Goal: Task Accomplishment & Management: Use online tool/utility

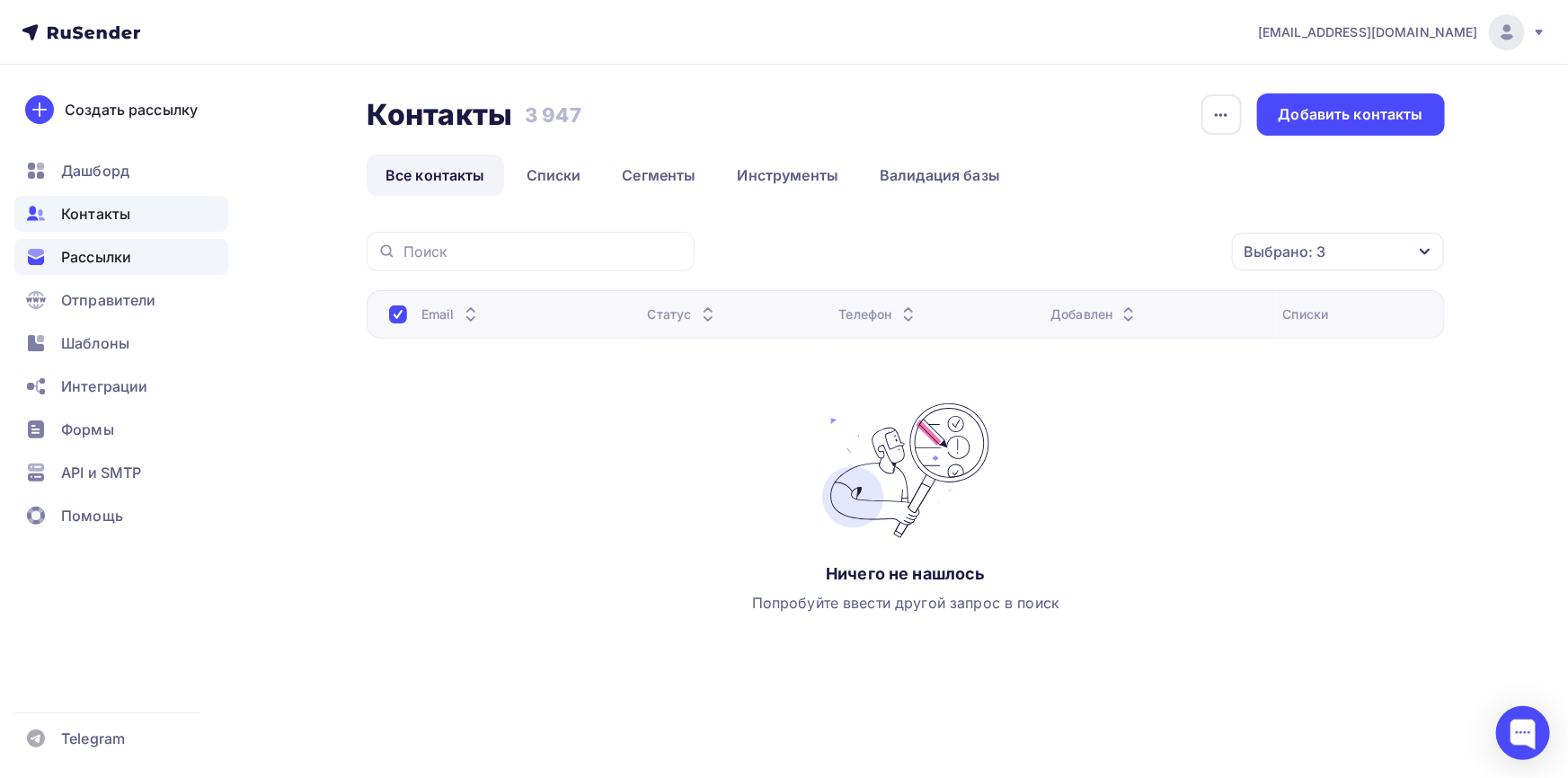
click at [179, 254] on div "Рассылки" at bounding box center [121, 257] width 214 height 36
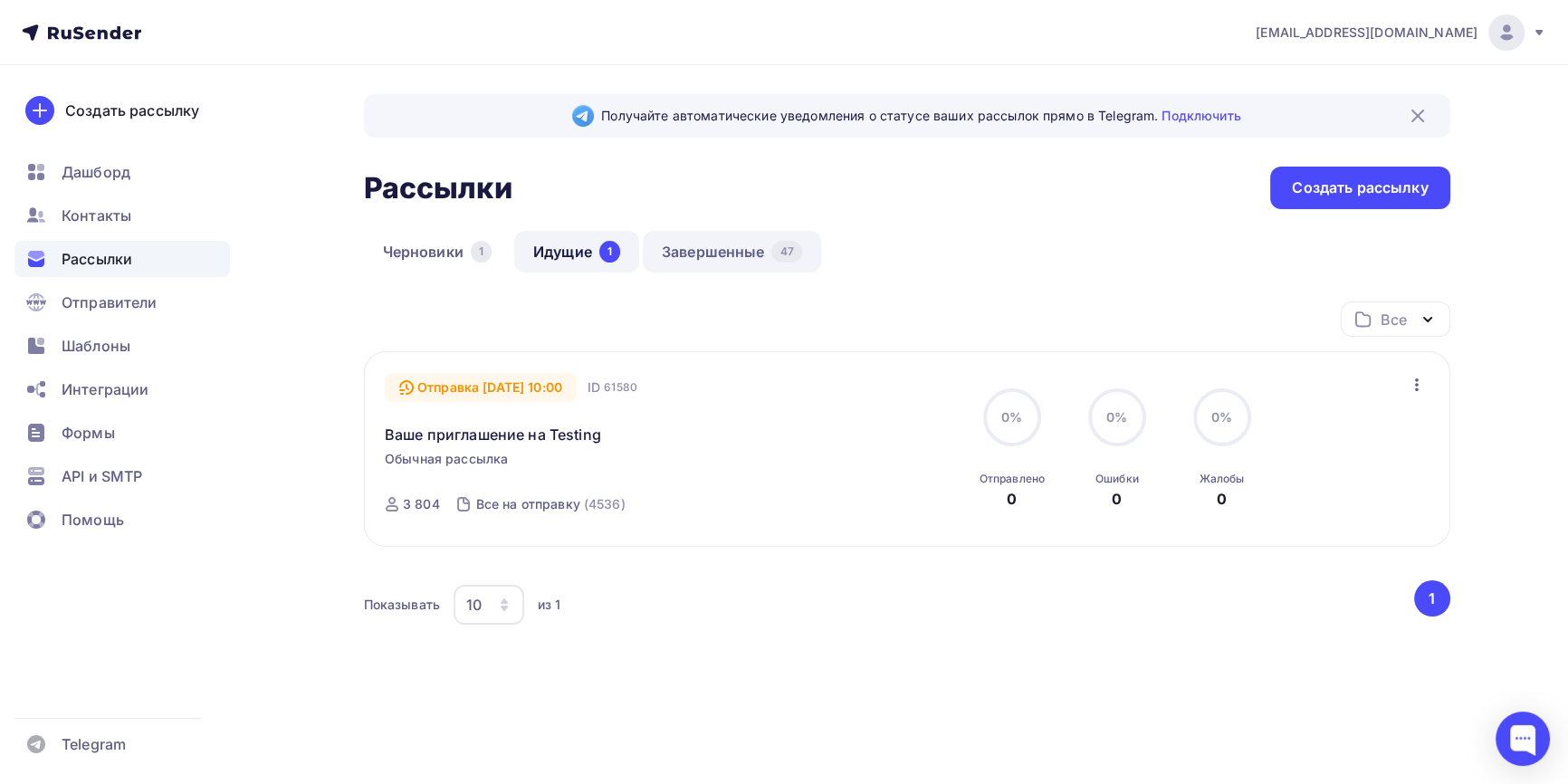
click at [732, 247] on link "Завершенные 47" at bounding box center [732, 252] width 178 height 42
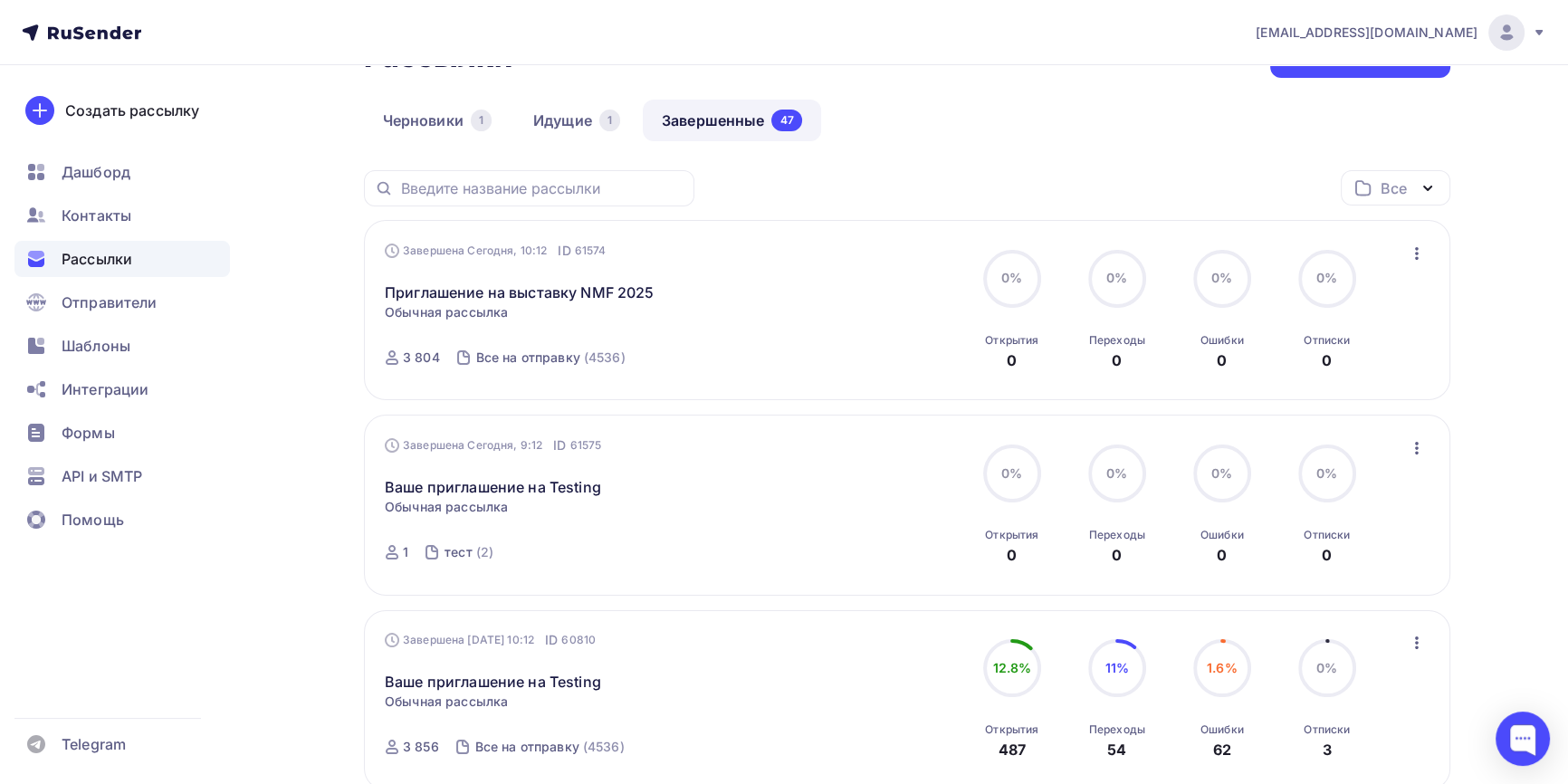
scroll to position [164, 0]
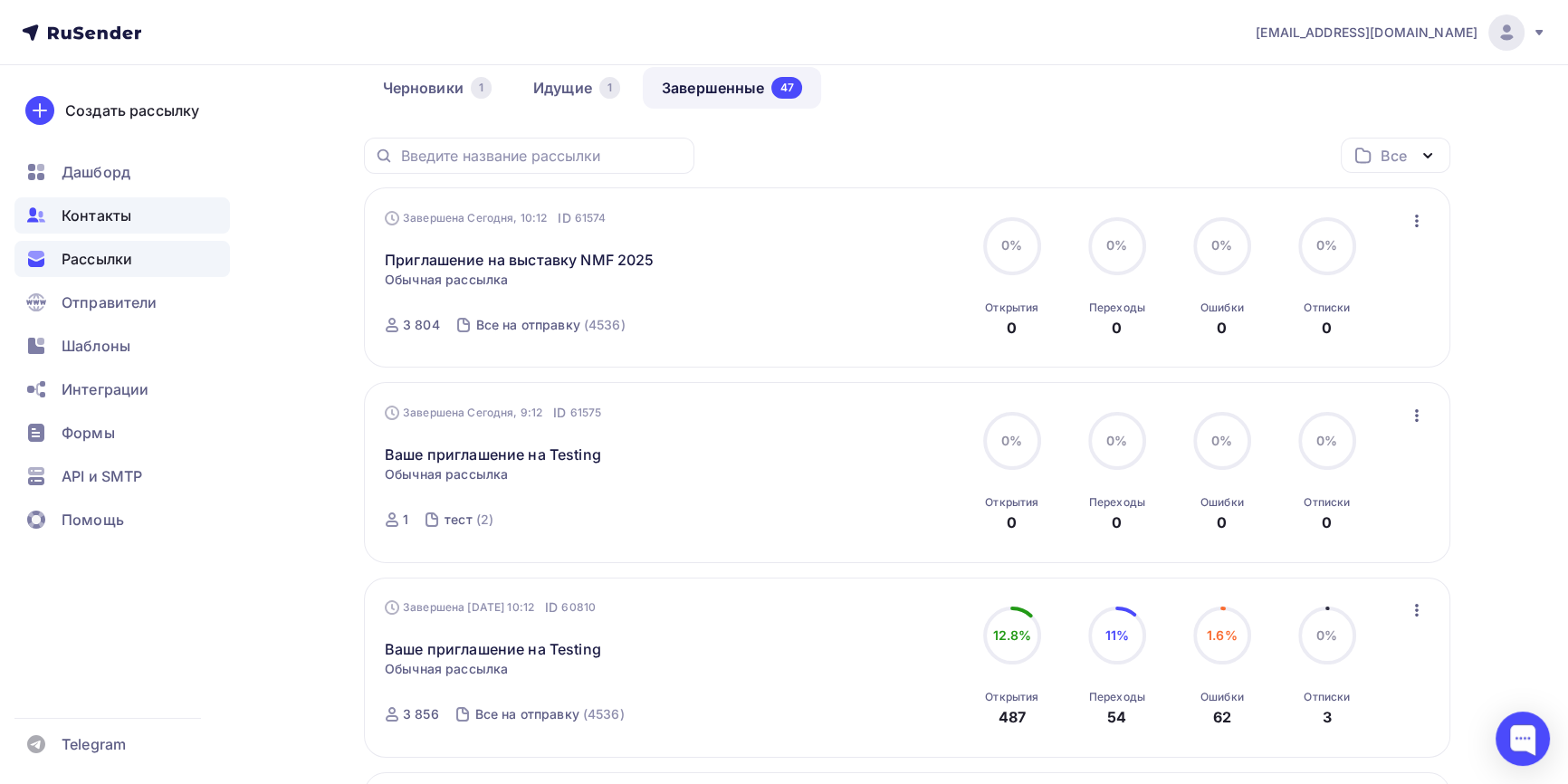
click at [124, 216] on span "Контакты" at bounding box center [96, 215] width 69 height 22
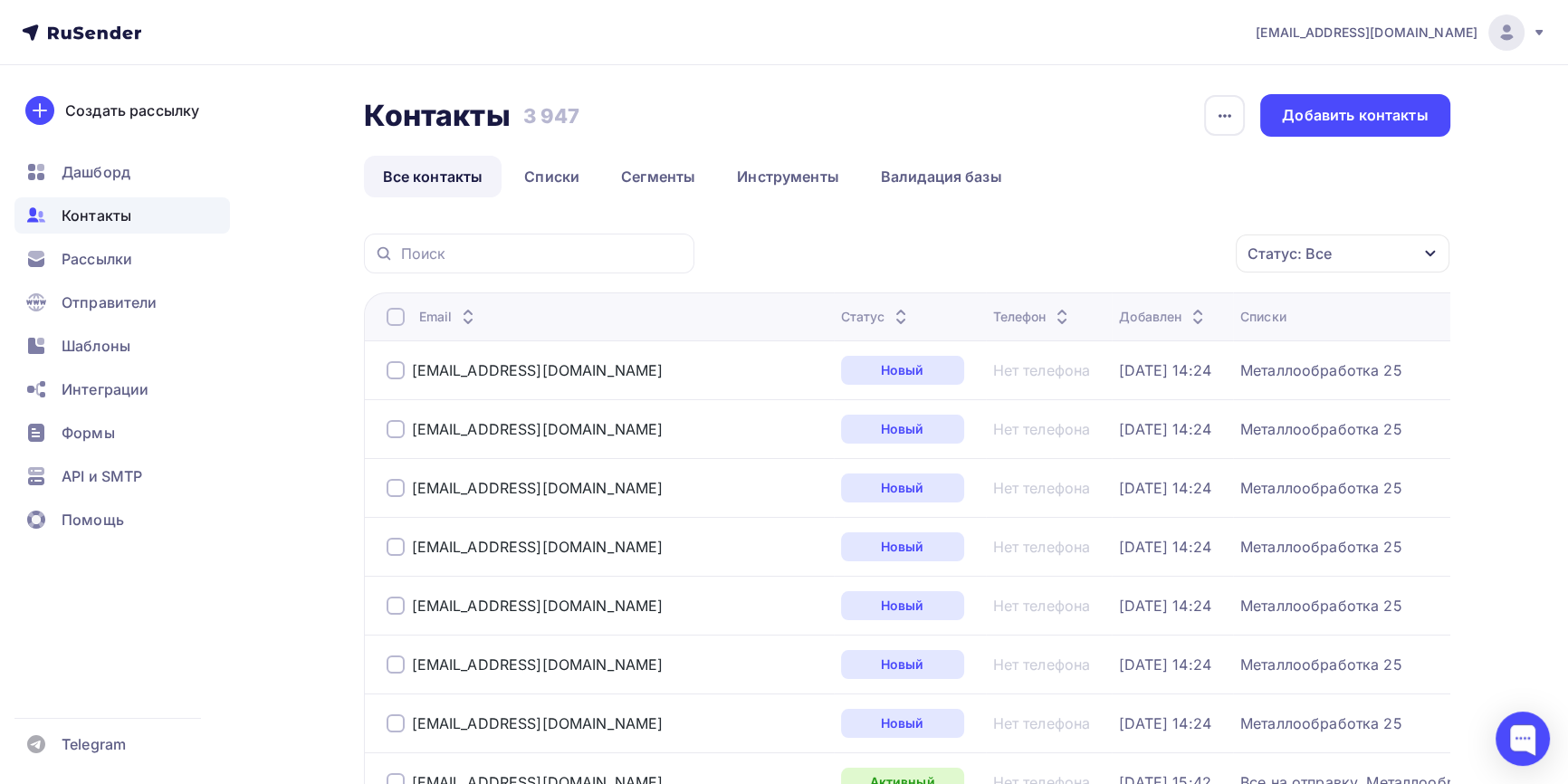
click at [1404, 264] on div "Статус: Все" at bounding box center [1343, 253] width 214 height 38
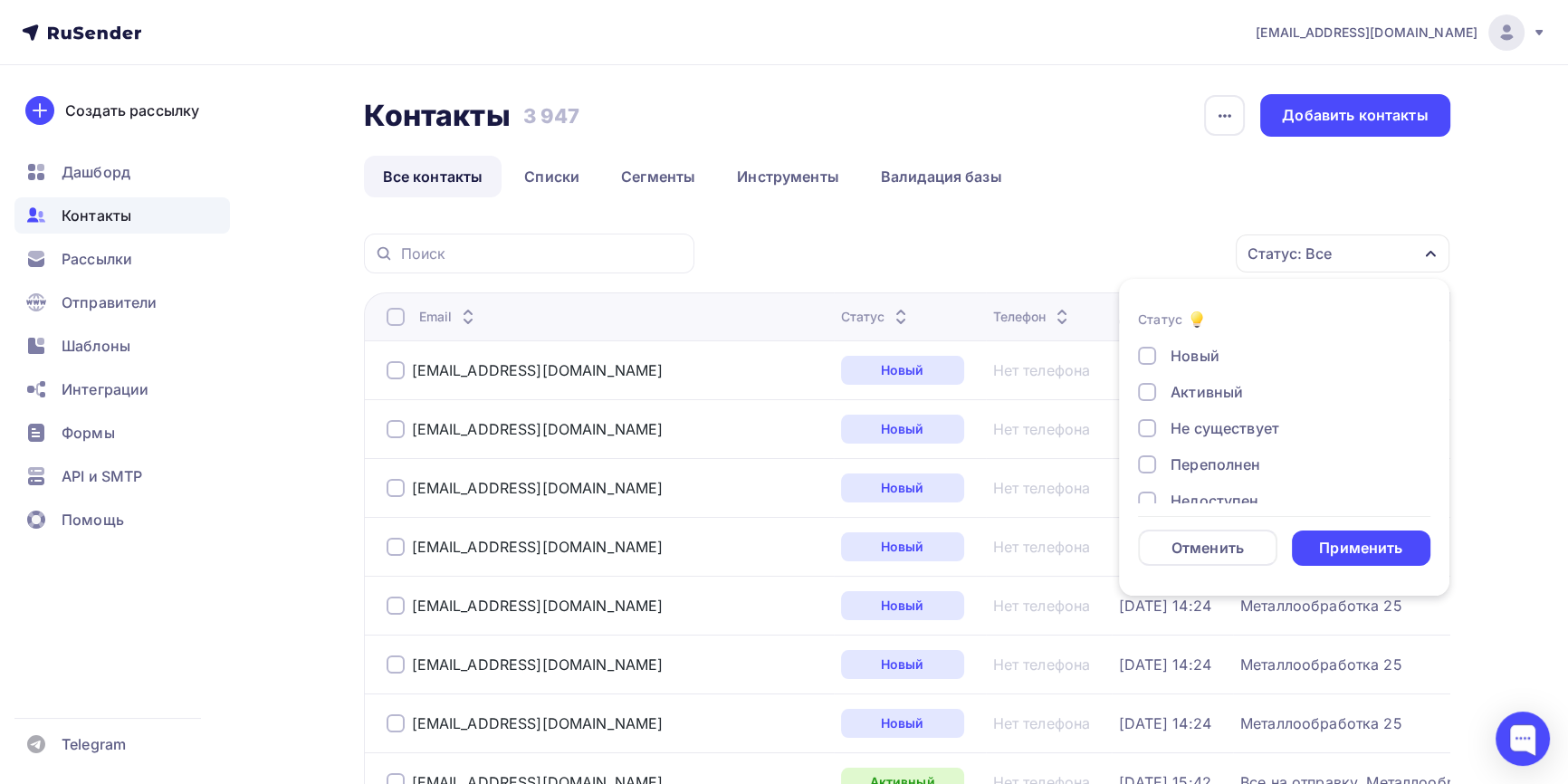
scroll to position [130, 0]
drag, startPoint x: 1209, startPoint y: 478, endPoint x: 1213, endPoint y: 461, distance: 17.5
click at [1209, 477] on div "Жалоба" at bounding box center [1200, 479] width 57 height 22
drag, startPoint x: 1217, startPoint y: 451, endPoint x: 1214, endPoint y: 415, distance: 36.1
click at [1217, 448] on div "Отписан вручную" at bounding box center [1236, 442] width 130 height 22
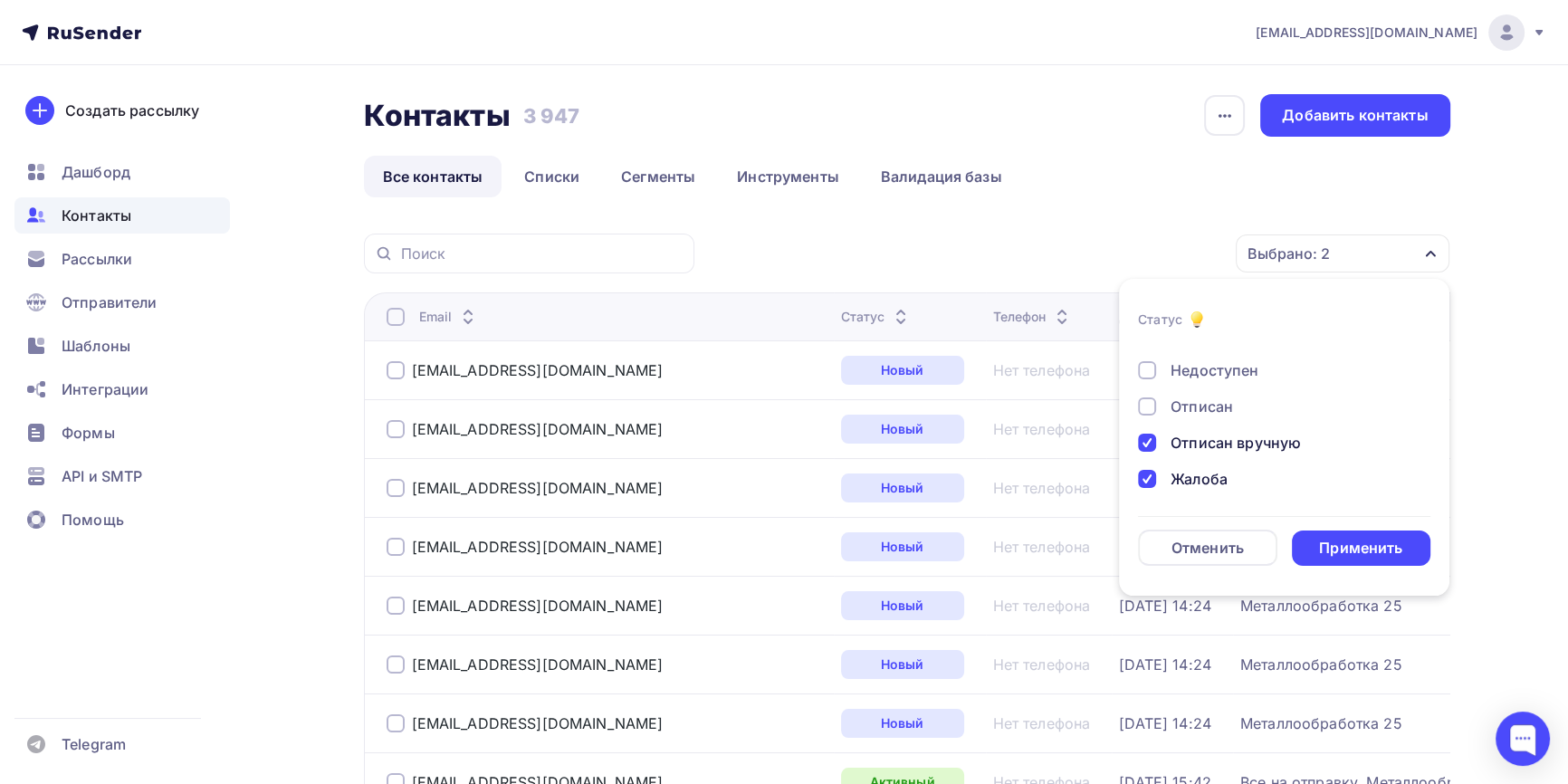
click at [1214, 414] on div "Отписан" at bounding box center [1203, 406] width 63 height 22
click at [1350, 539] on div "Применить" at bounding box center [1362, 548] width 84 height 21
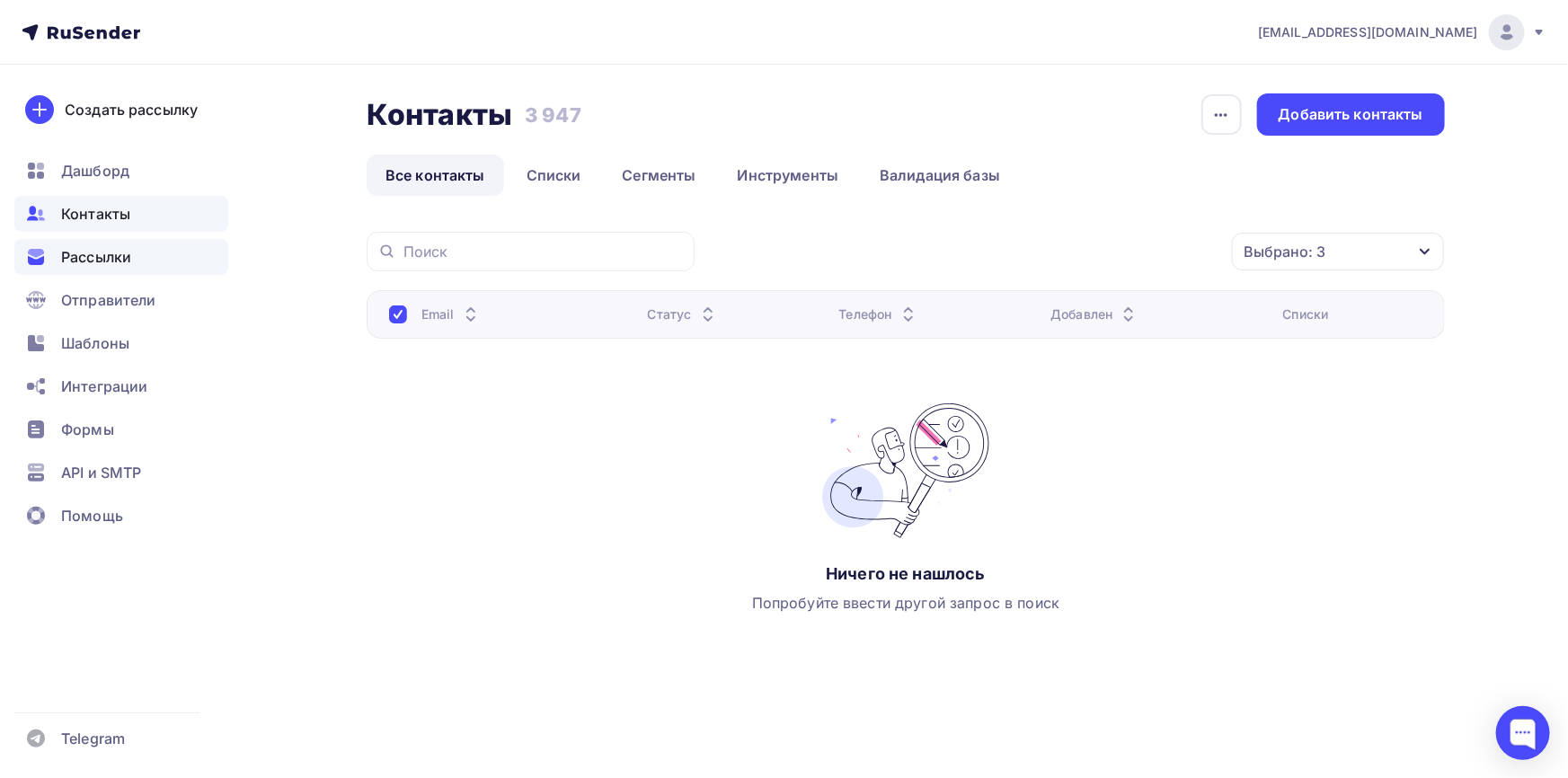
click at [135, 270] on div "Рассылки" at bounding box center [121, 257] width 214 height 36
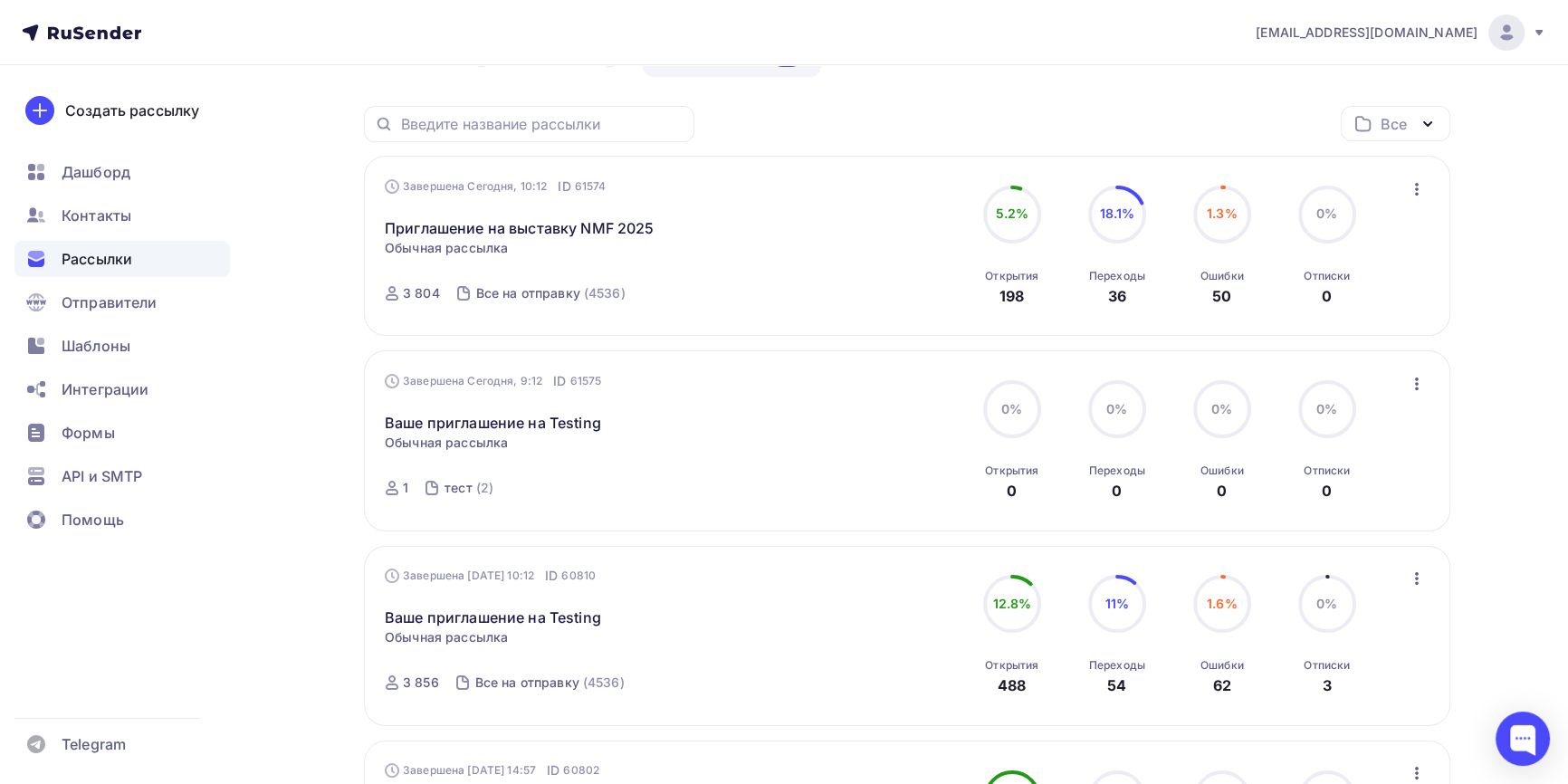
scroll to position [246, 0]
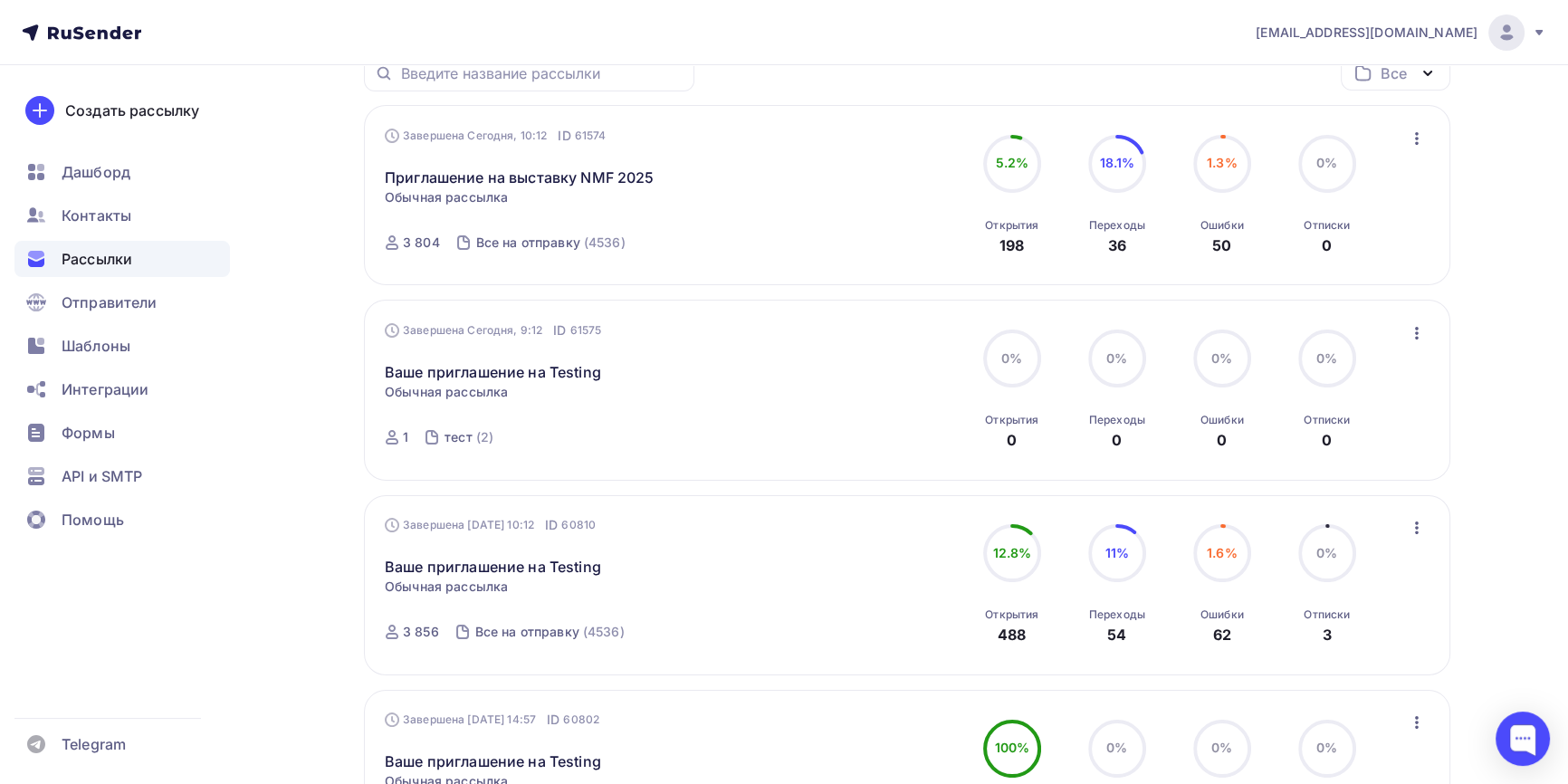
click at [81, 257] on span "Рассылки" at bounding box center [97, 259] width 70 height 22
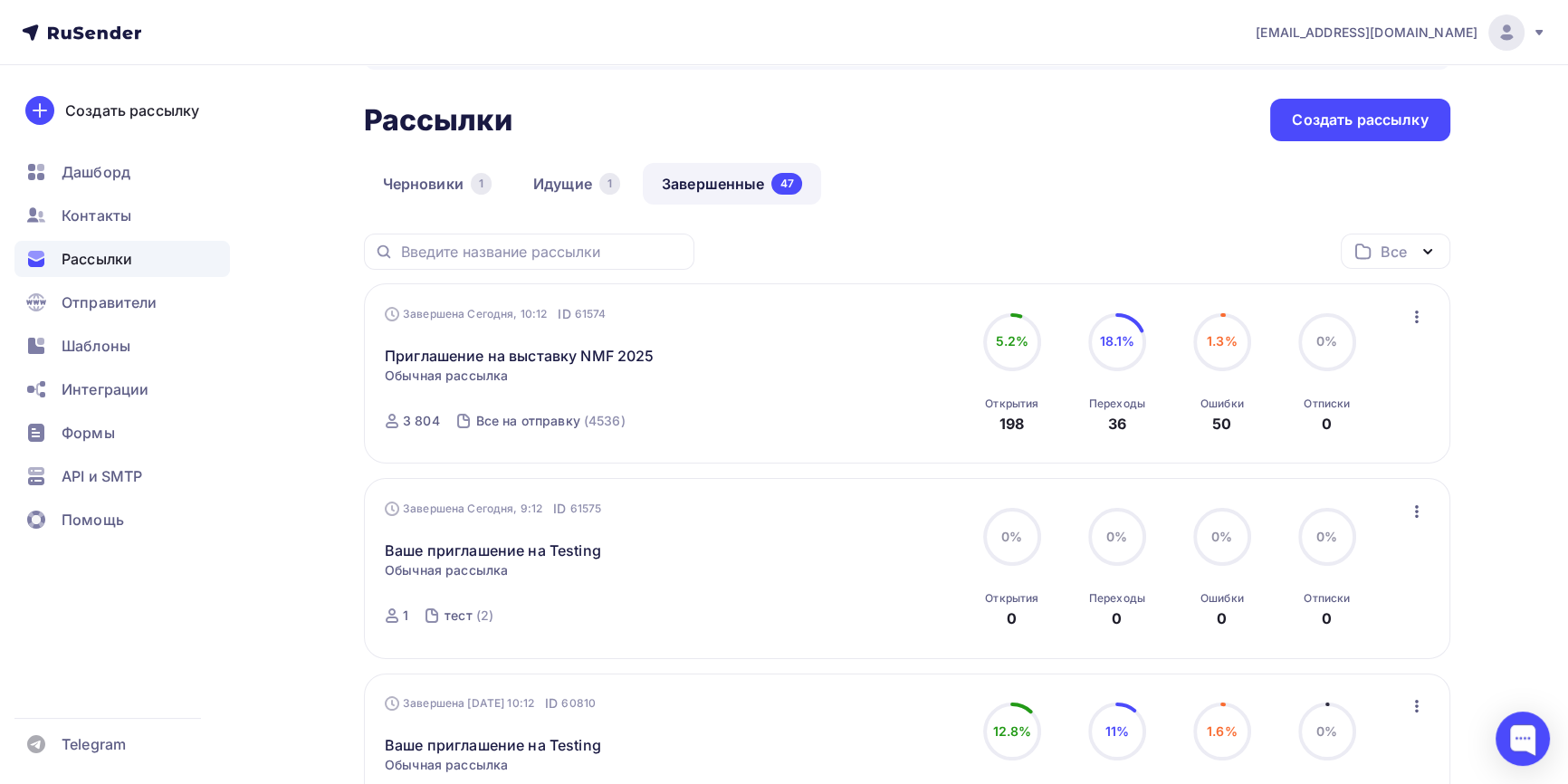
scroll to position [0, 0]
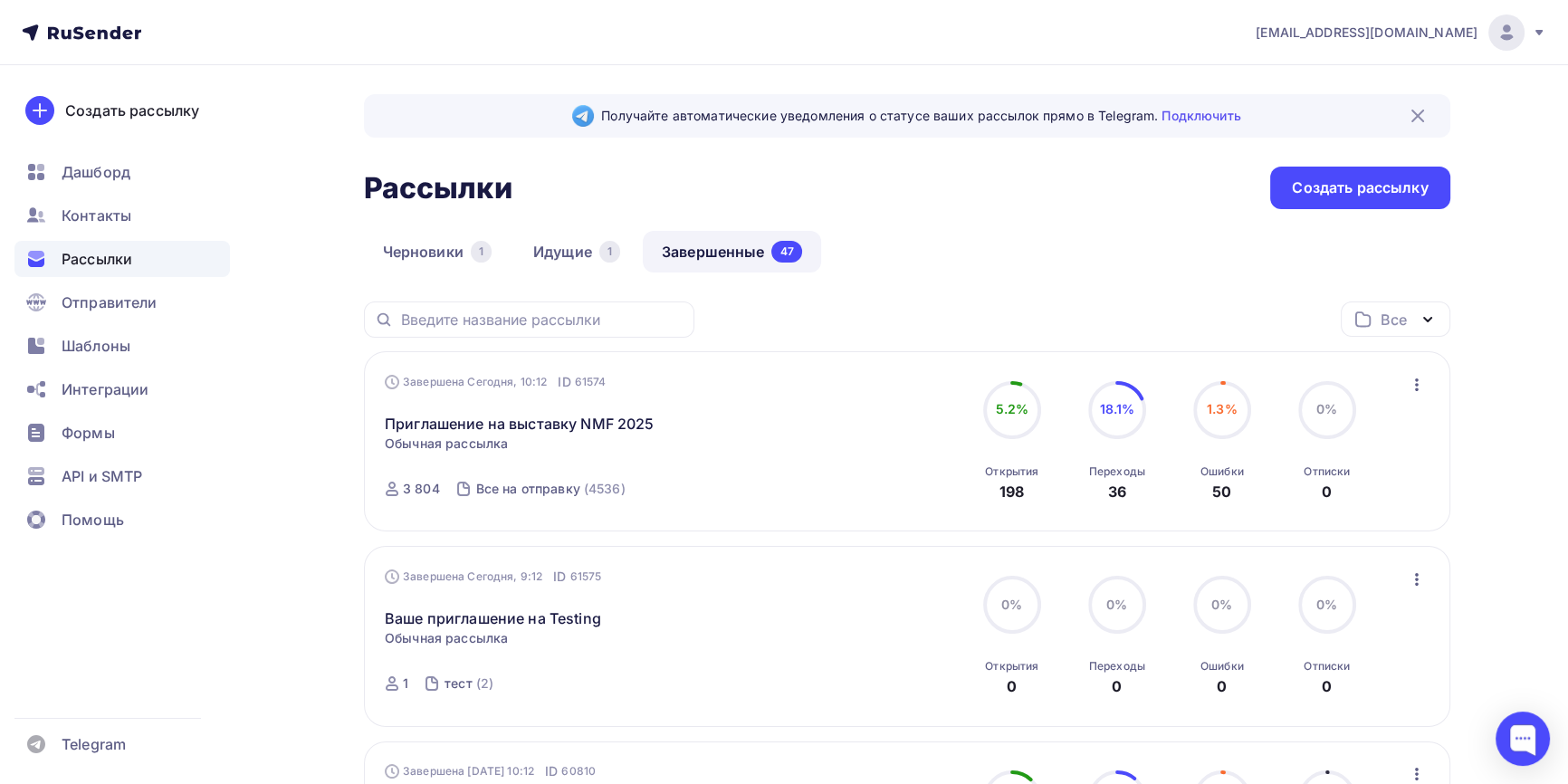
drag, startPoint x: 1420, startPoint y: 324, endPoint x: 1408, endPoint y: 319, distance: 13.0
click at [1420, 323] on icon "button" at bounding box center [1427, 320] width 22 height 22
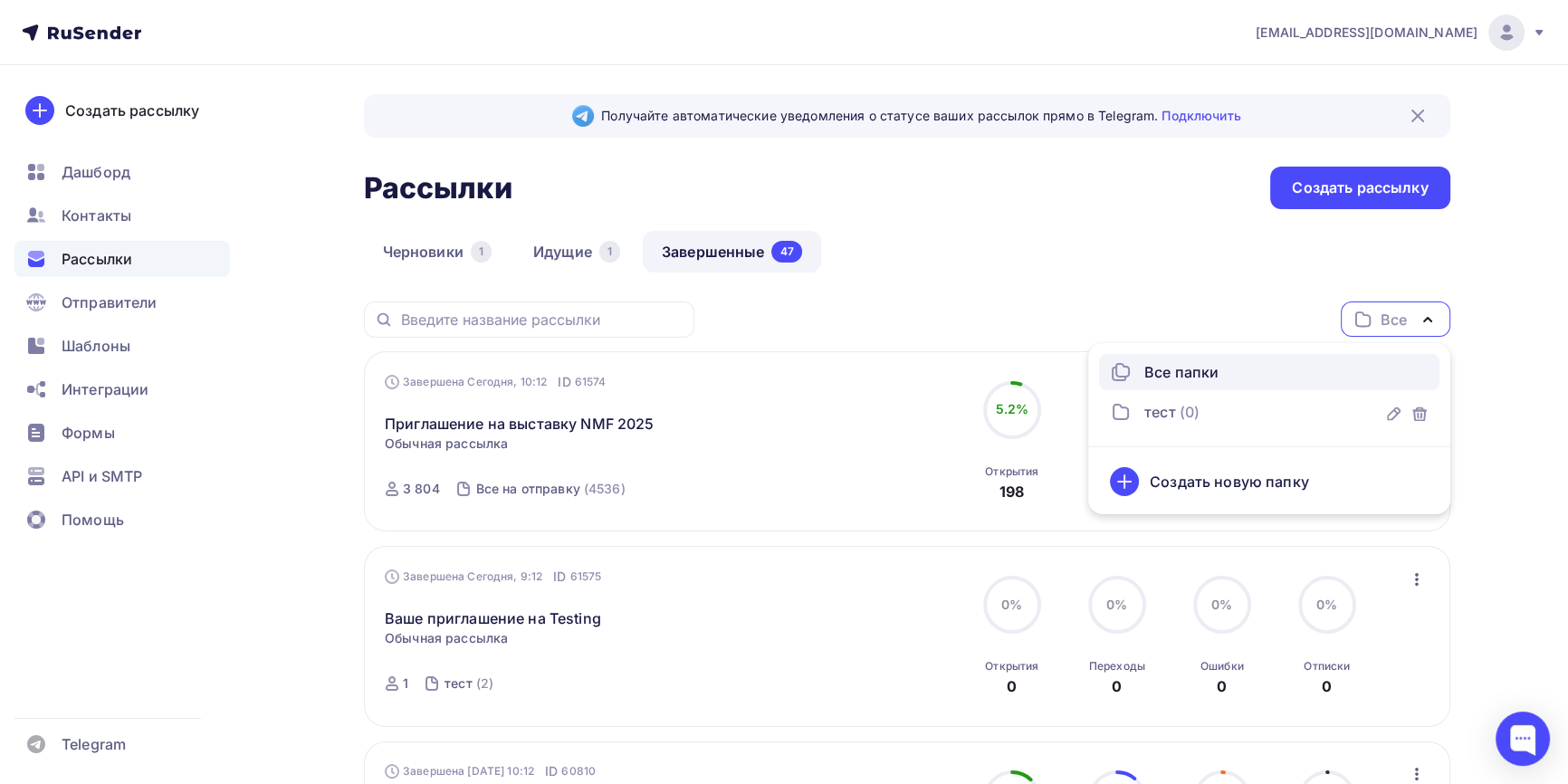
click at [1421, 315] on icon "button" at bounding box center [1427, 320] width 22 height 22
